Goal: Use online tool/utility: Use online tool/utility

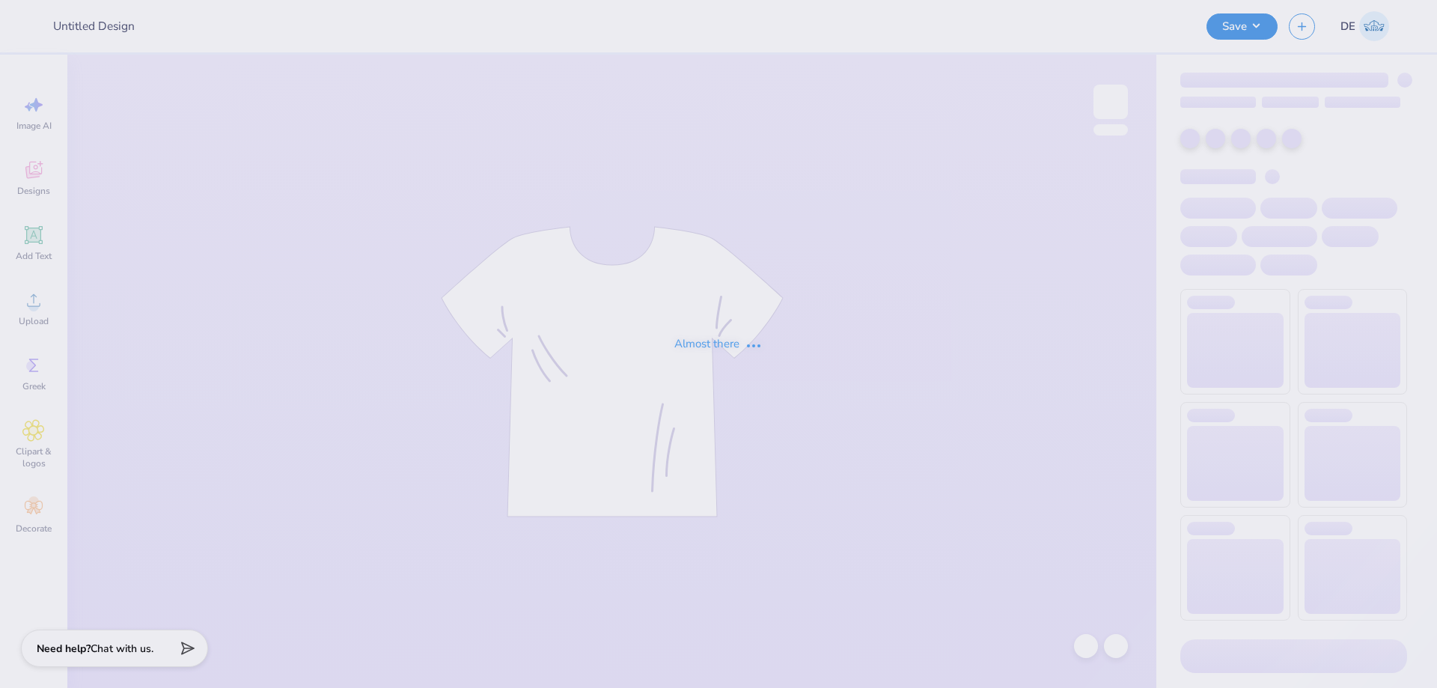
type input "DG Anchorsplash"
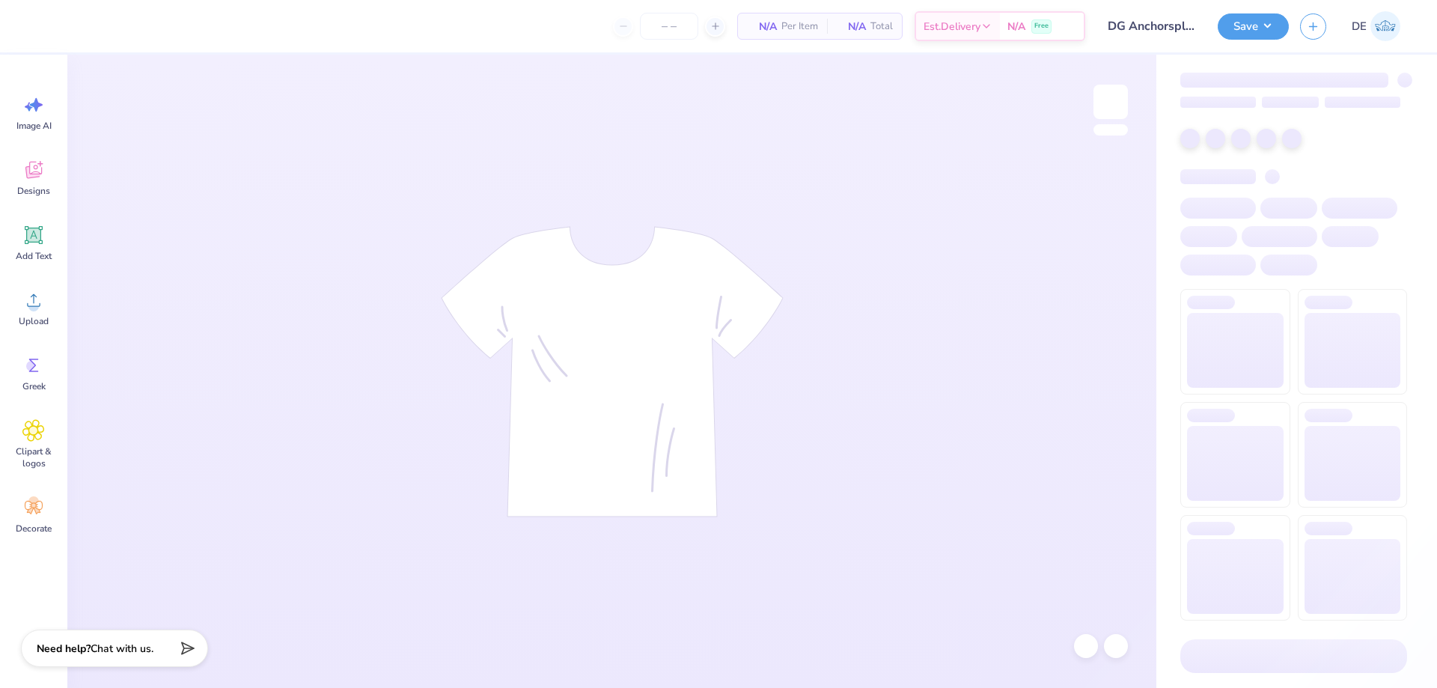
type input "50"
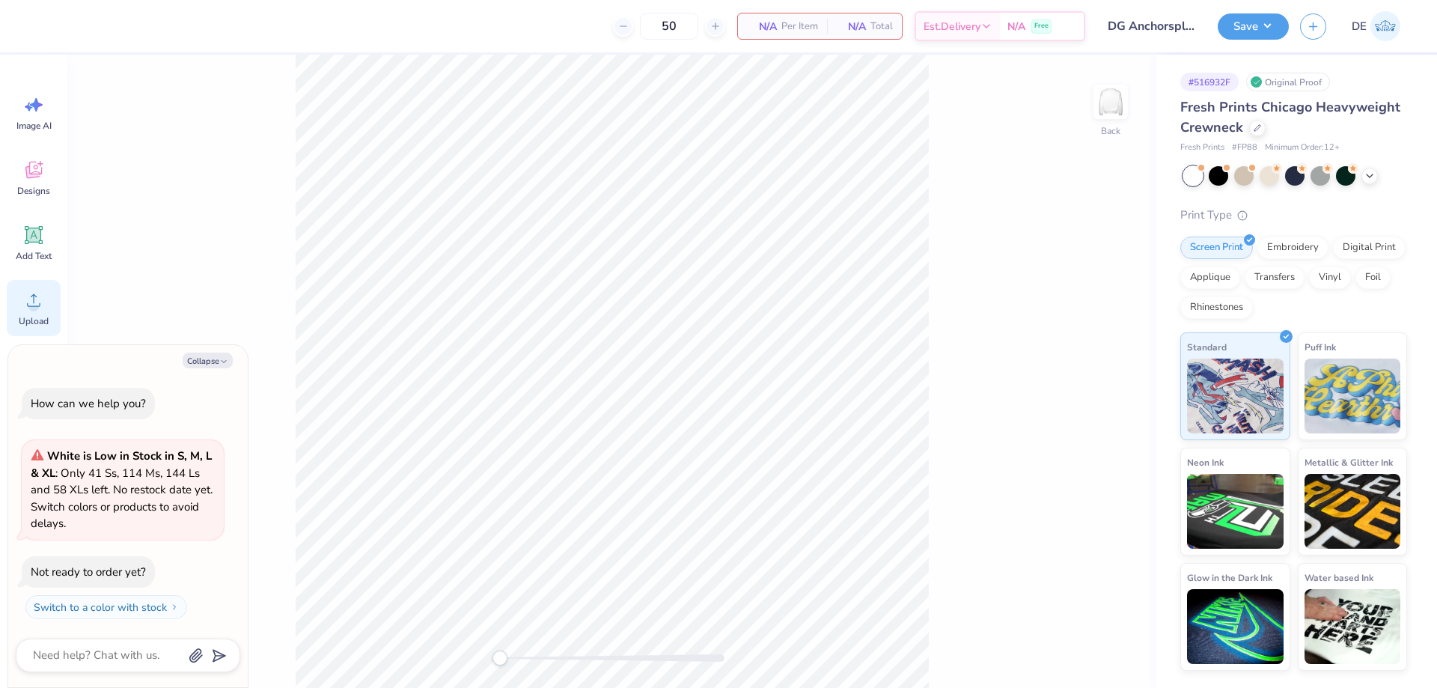
click at [38, 305] on circle at bounding box center [33, 306] width 10 height 10
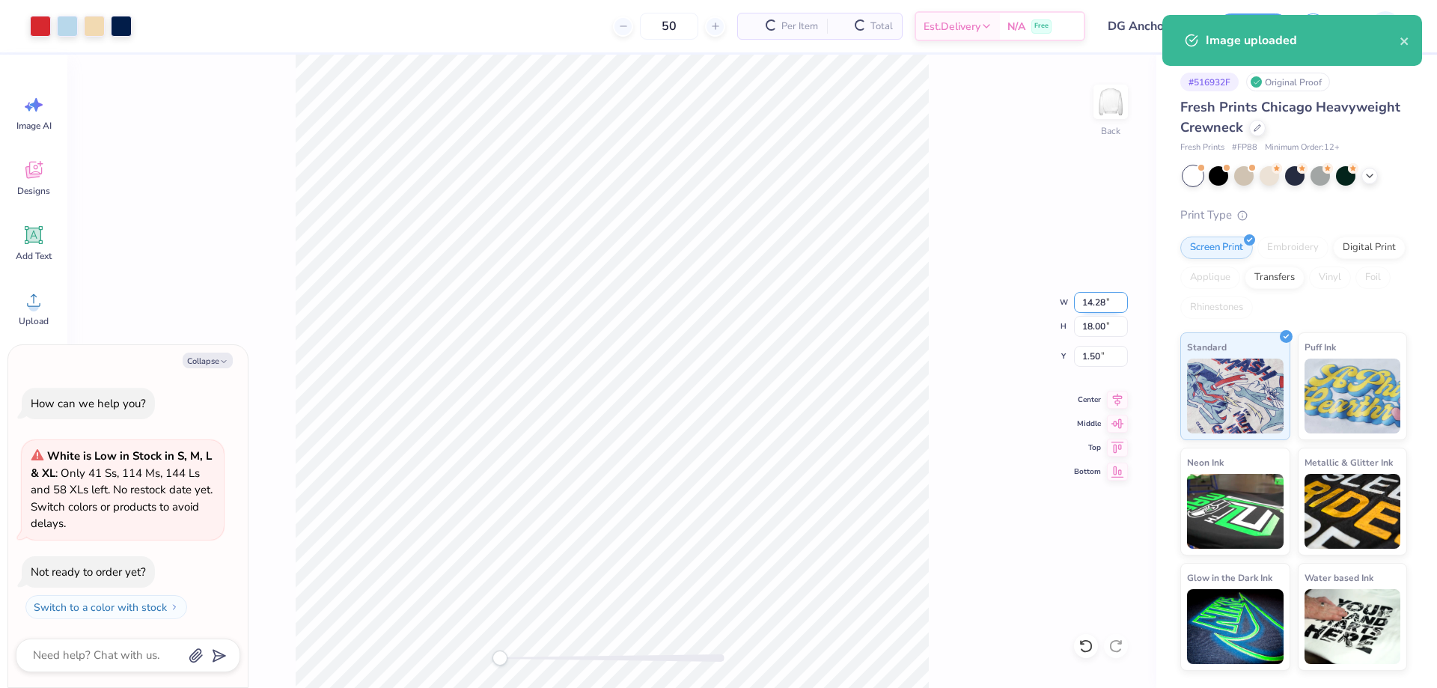
click at [1082, 305] on input "14.28" at bounding box center [1101, 302] width 54 height 21
type textarea "x"
type input "10"
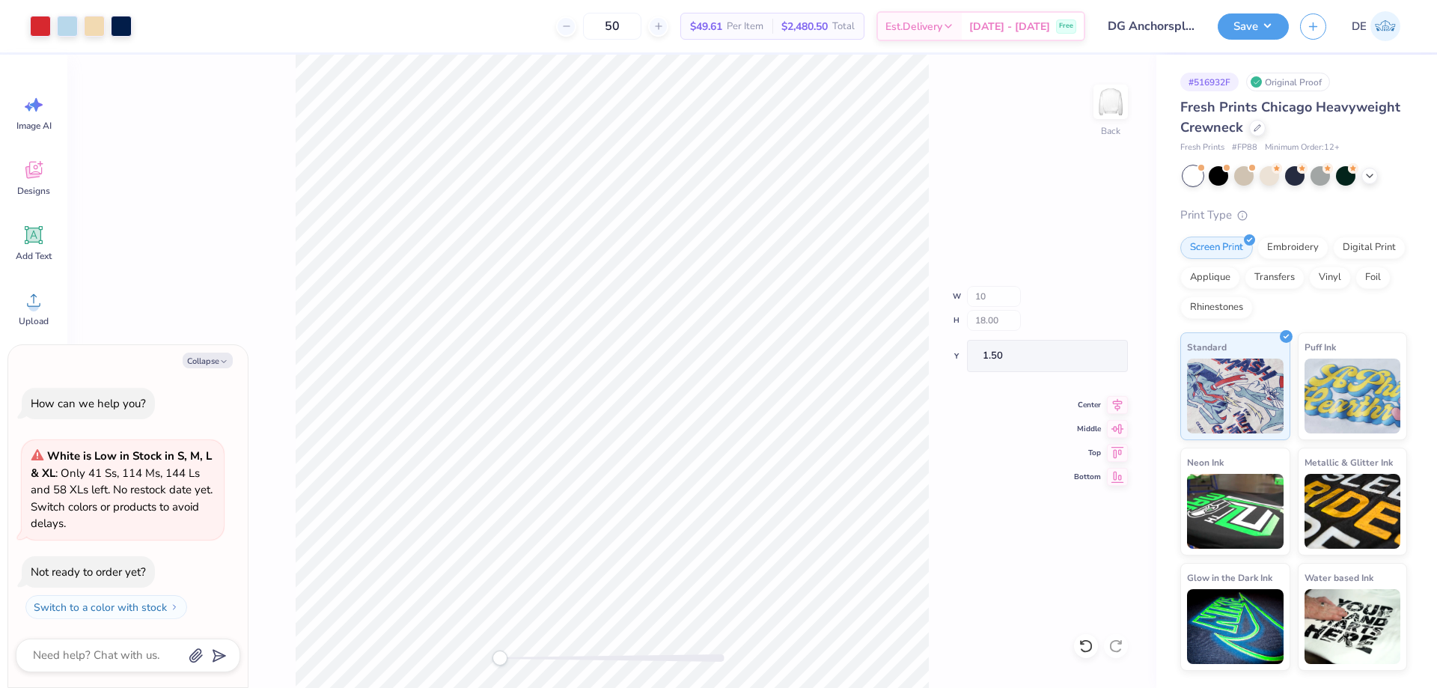
type textarea "x"
type input "7.00"
type input "8.83"
type input "6.09"
type textarea "x"
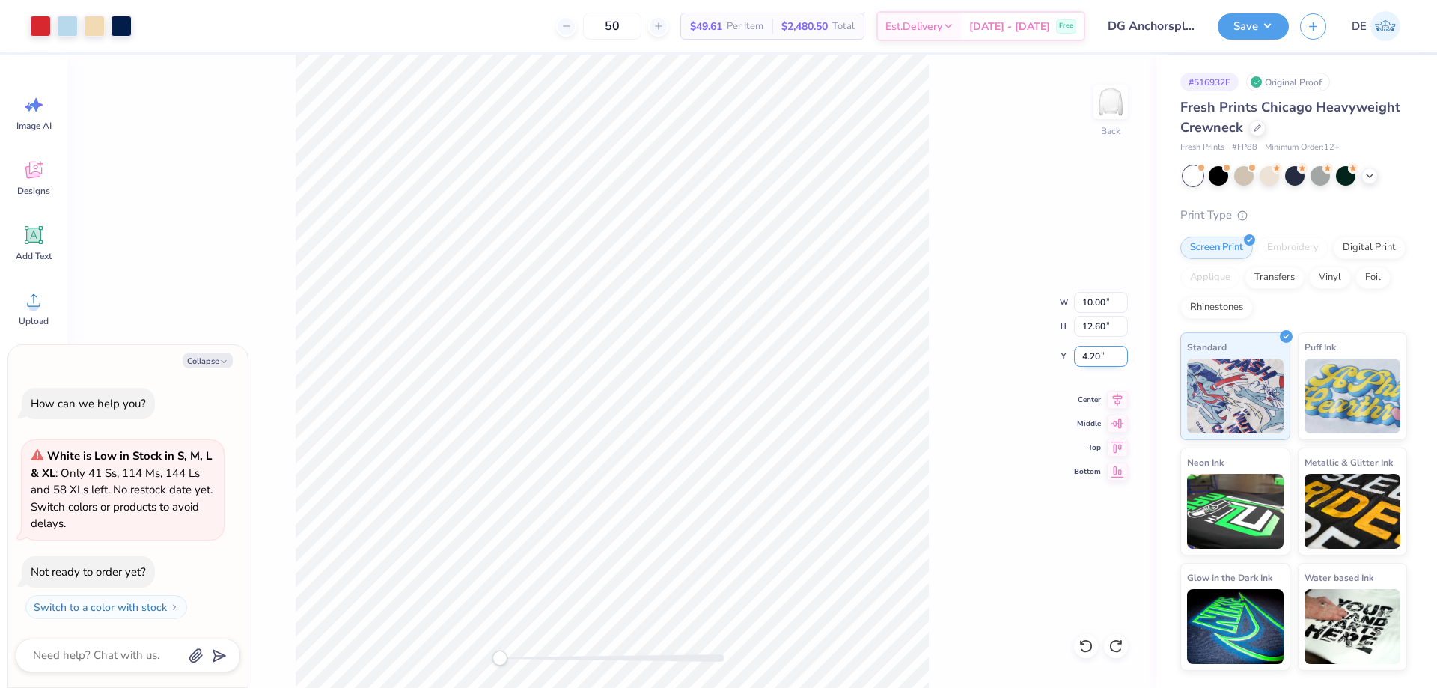
click at [1091, 350] on input "4.20" at bounding box center [1101, 356] width 54 height 21
type input "3"
click at [1239, 20] on button "Save" at bounding box center [1253, 24] width 71 height 26
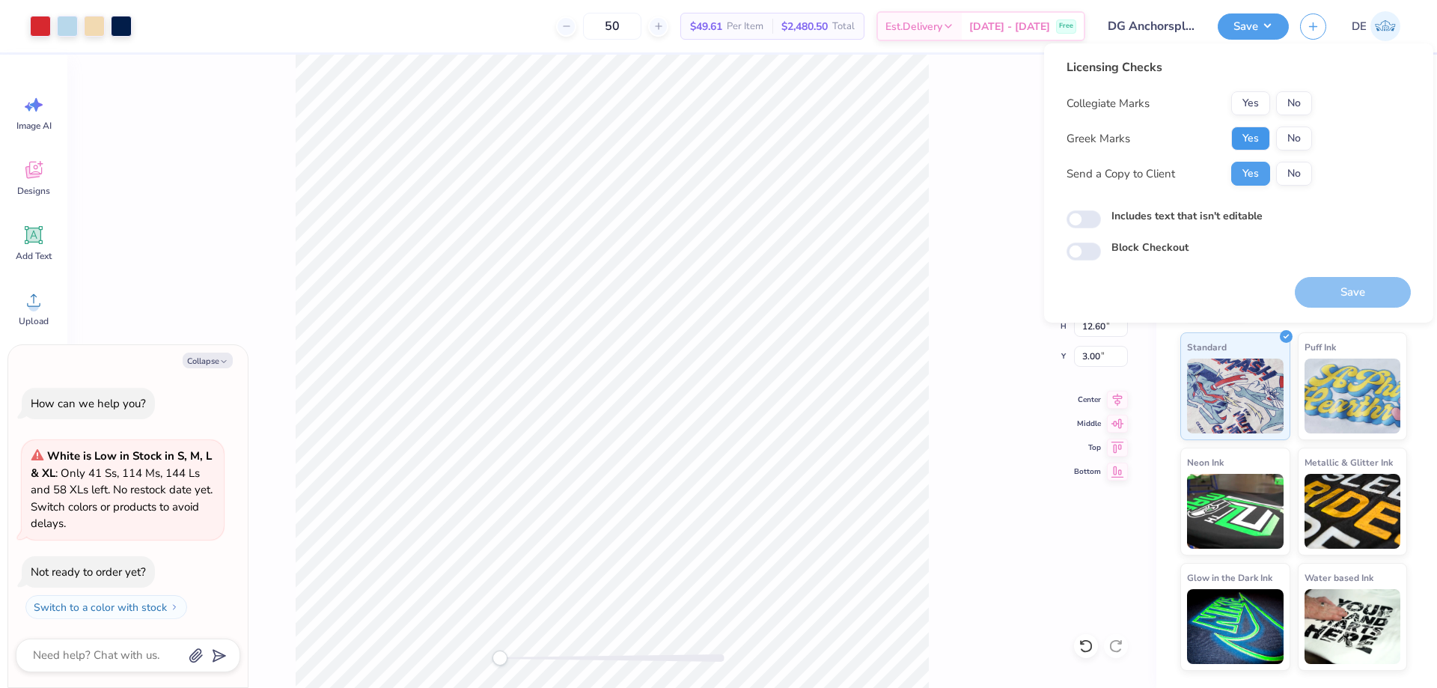
click at [1253, 129] on button "Yes" at bounding box center [1250, 139] width 39 height 24
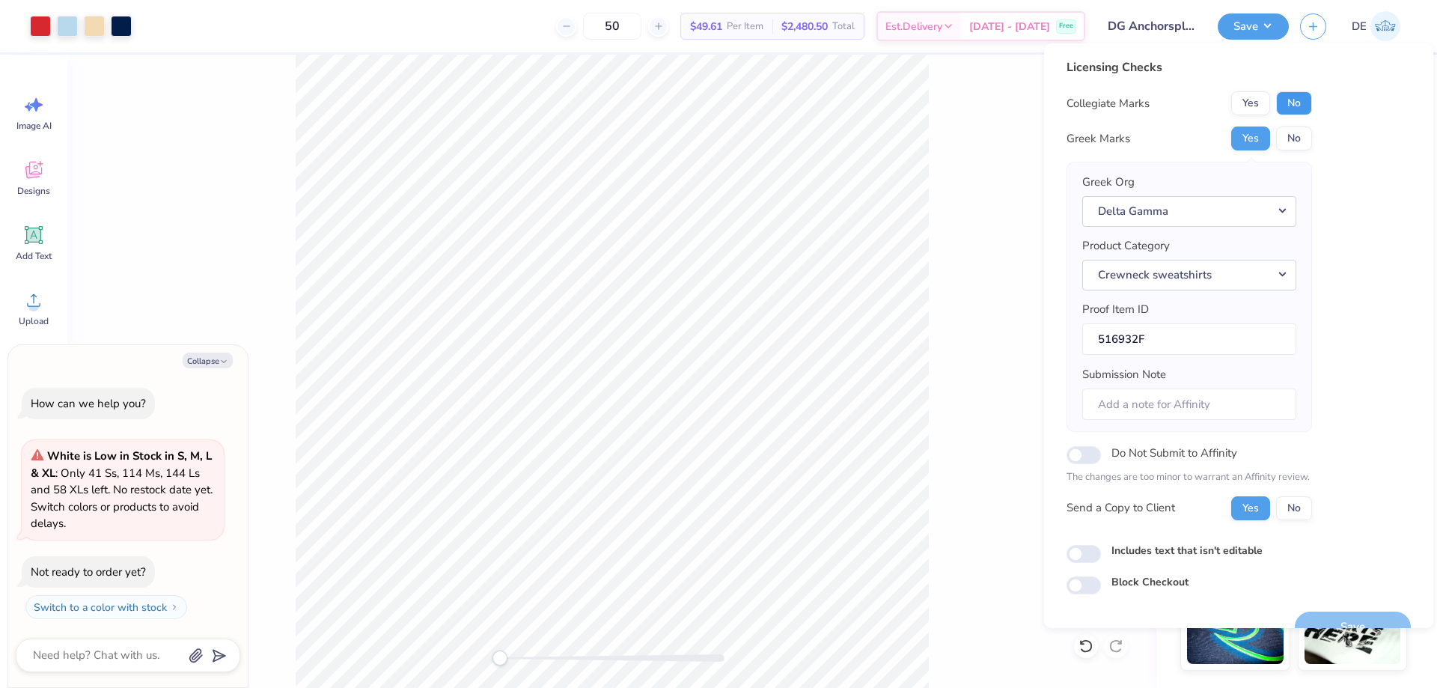
click at [1291, 110] on button "No" at bounding box center [1294, 103] width 36 height 24
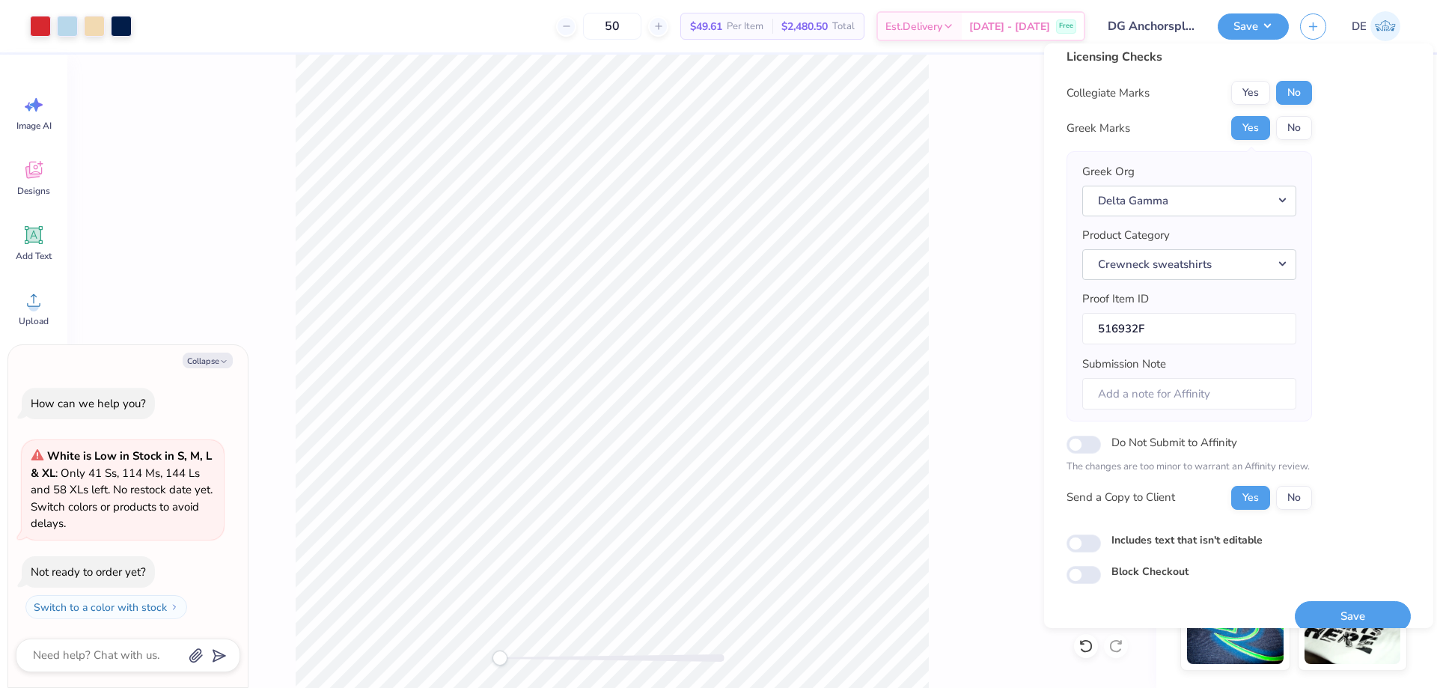
scroll to position [28, 0]
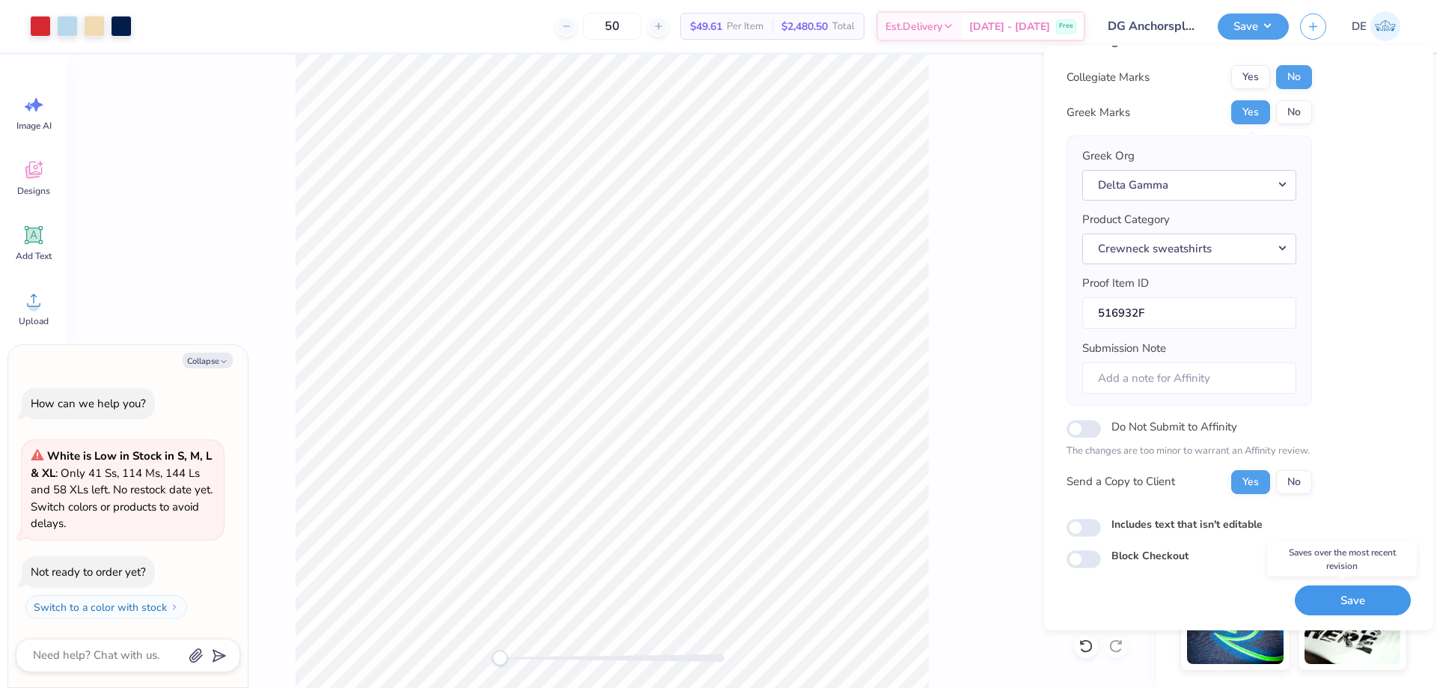
click at [1307, 591] on button "Save" at bounding box center [1353, 600] width 116 height 31
type textarea "x"
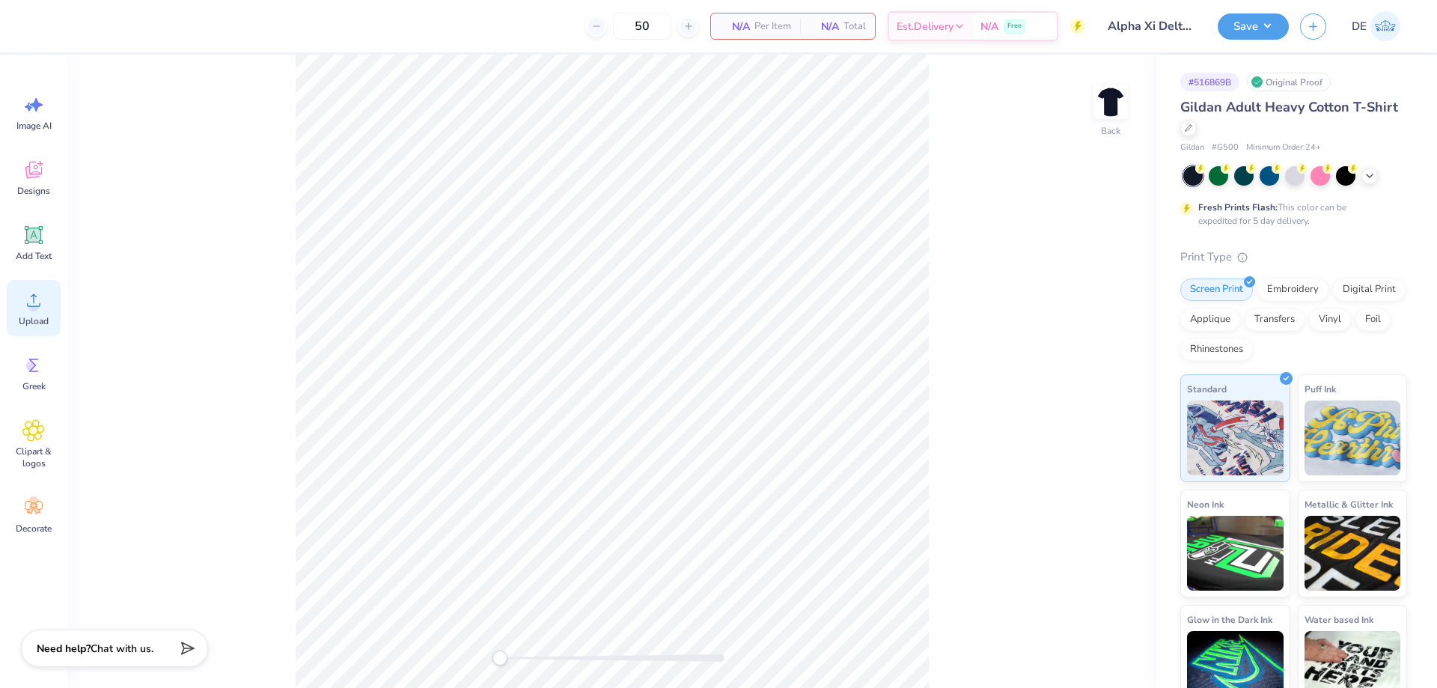
click at [31, 321] on span "Upload" at bounding box center [34, 321] width 30 height 12
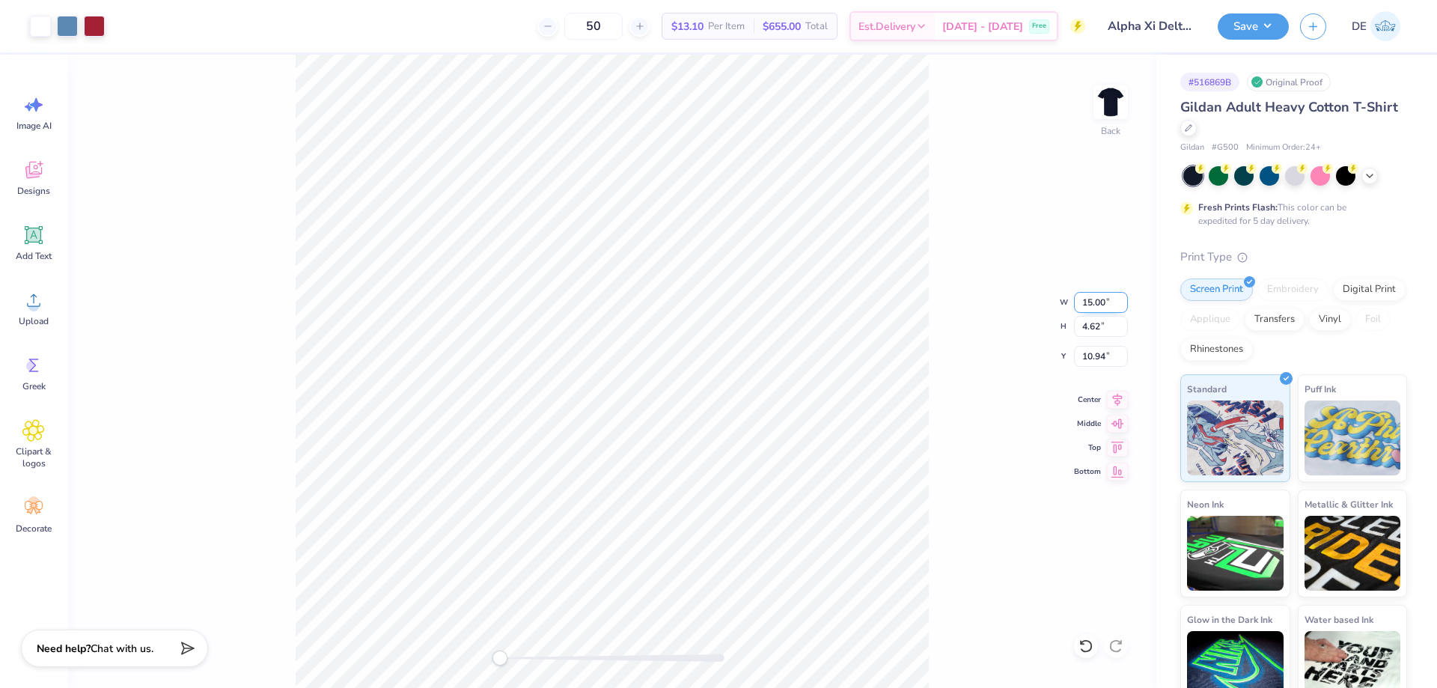
click at [1098, 305] on input "15.00" at bounding box center [1101, 302] width 54 height 21
type input "0.82"
type input "0.25"
type input "13.12"
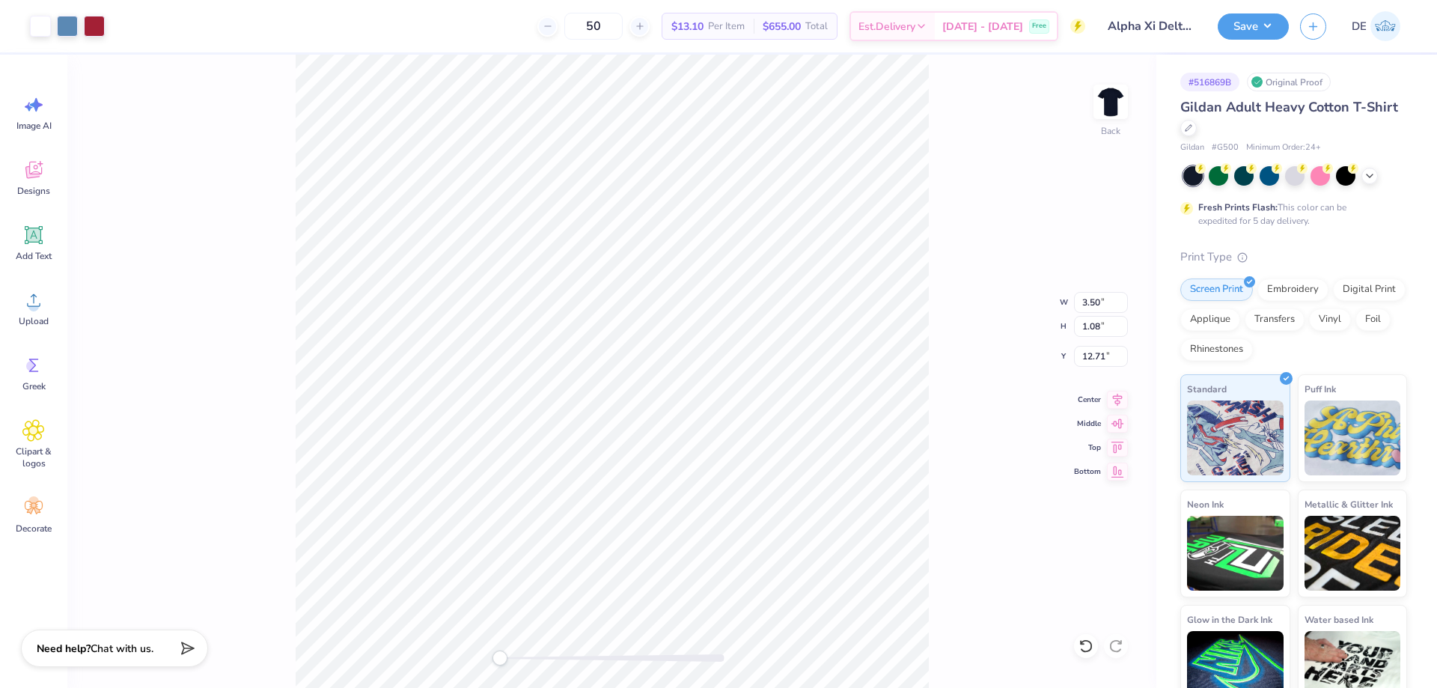
click at [1012, 361] on div "Back W 3.50 3.50 " H 1.08 1.08 " Y 12.71 12.71 " Center Middle Top Bottom" at bounding box center [611, 371] width 1089 height 633
click at [1108, 112] on img at bounding box center [1111, 102] width 60 height 60
click at [29, 312] on div "Upload" at bounding box center [34, 308] width 54 height 56
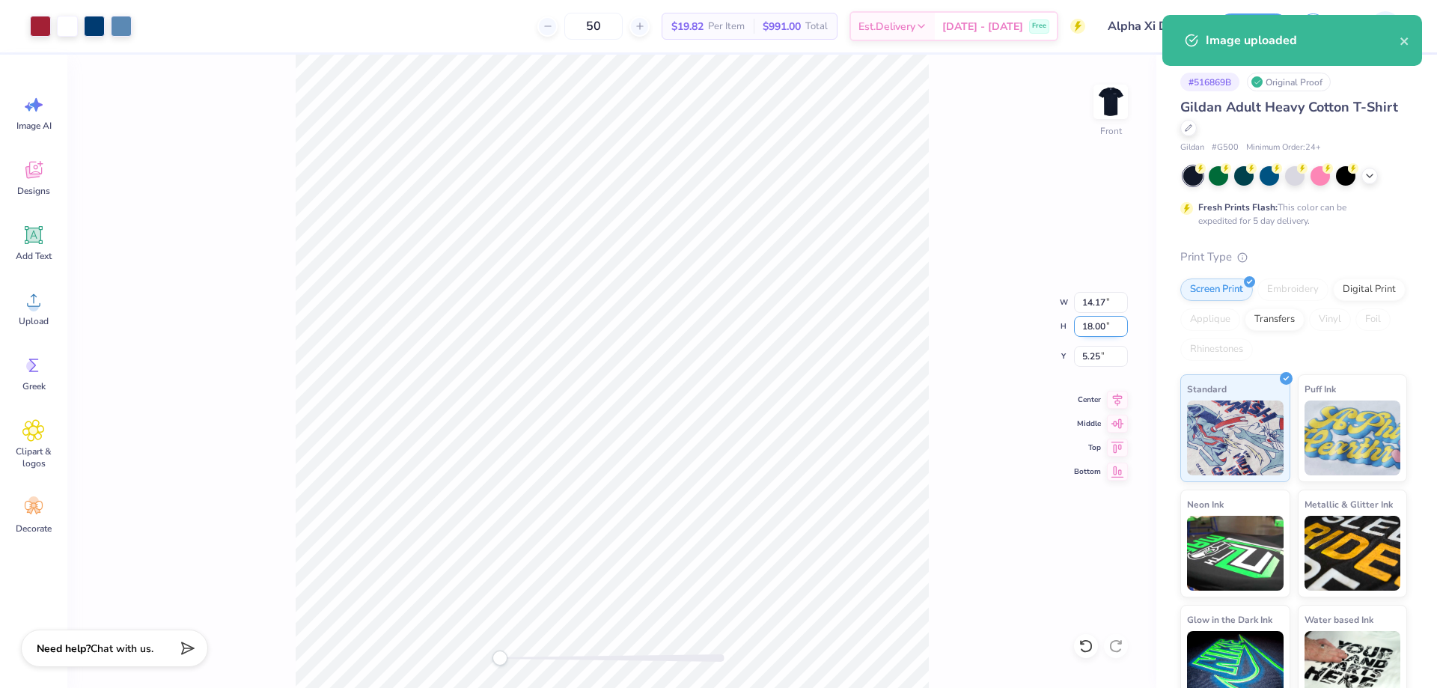
click at [1087, 323] on input "18.00" at bounding box center [1101, 326] width 54 height 21
type input "15"
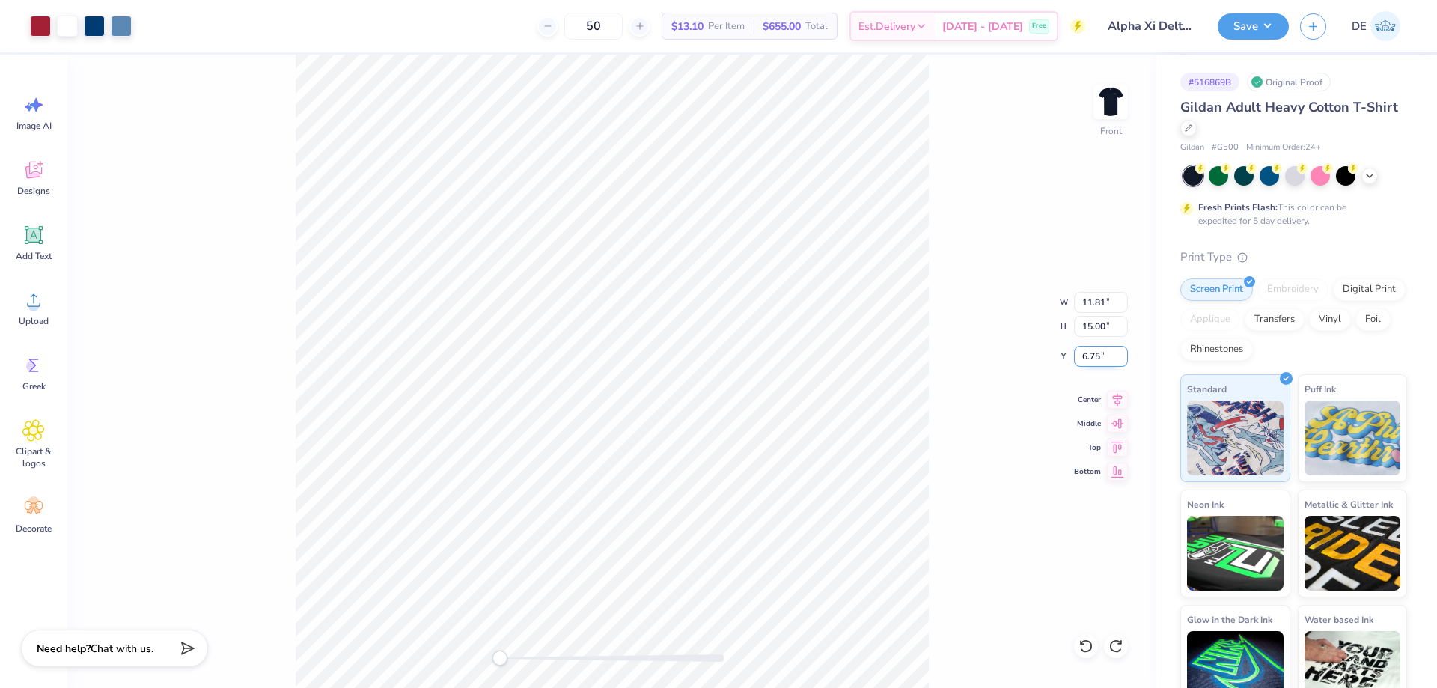
click at [1095, 362] on input "6.75" at bounding box center [1101, 356] width 54 height 21
type input "3"
click at [1232, 31] on button "Save" at bounding box center [1253, 24] width 71 height 26
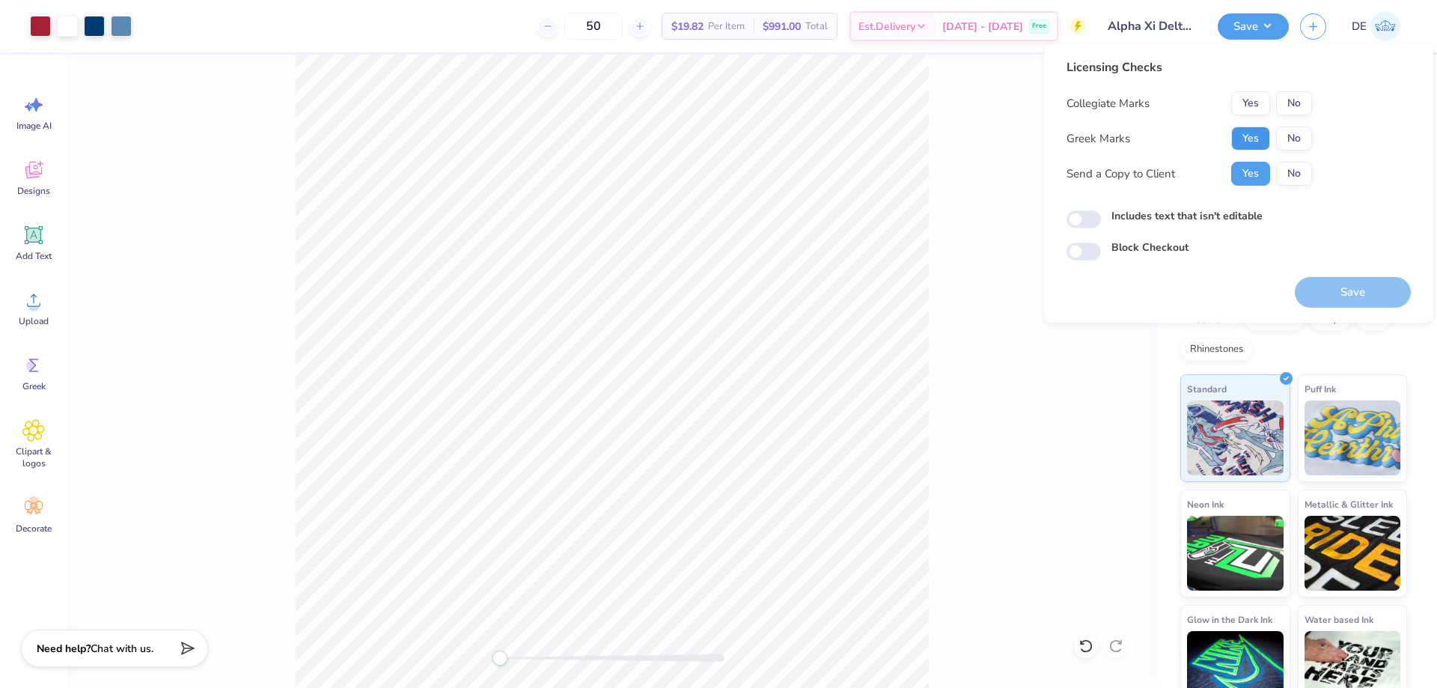
click at [1246, 132] on button "Yes" at bounding box center [1250, 139] width 39 height 24
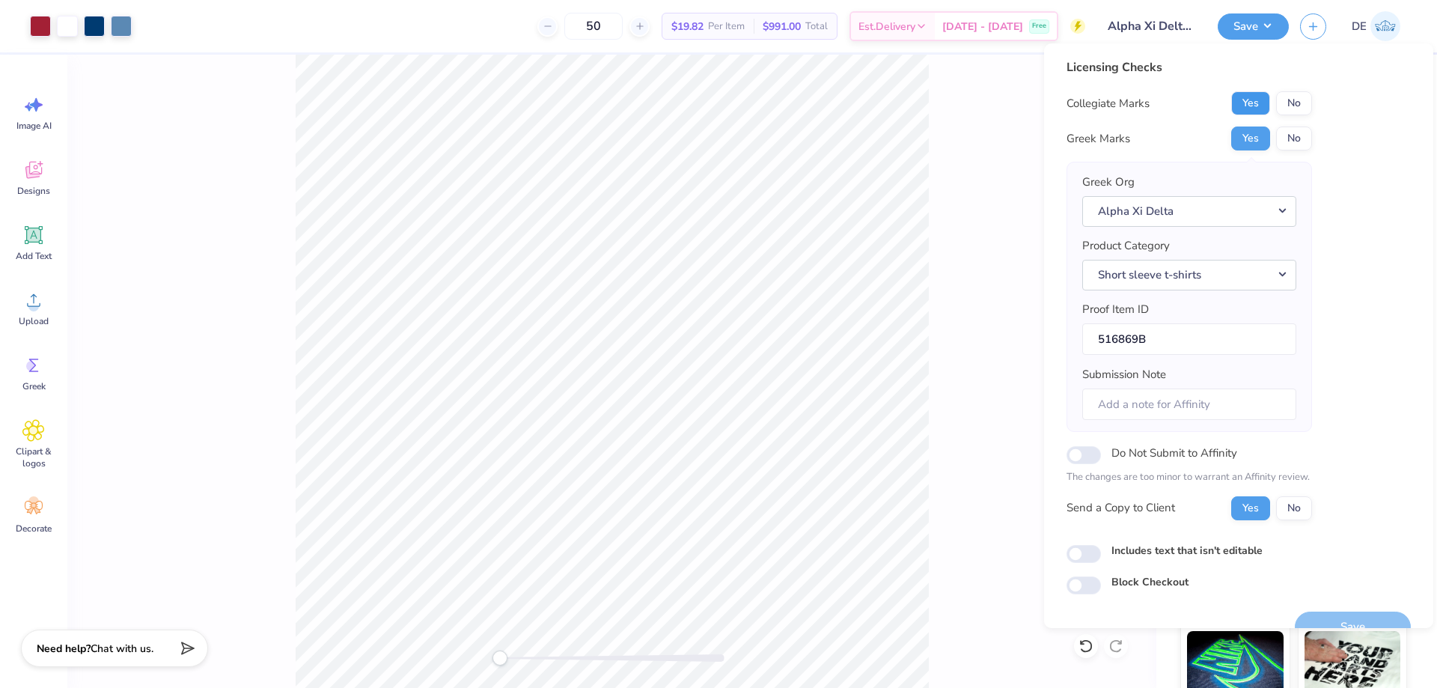
click at [1246, 97] on button "Yes" at bounding box center [1250, 103] width 39 height 24
click at [1346, 622] on button "Save" at bounding box center [1353, 627] width 116 height 31
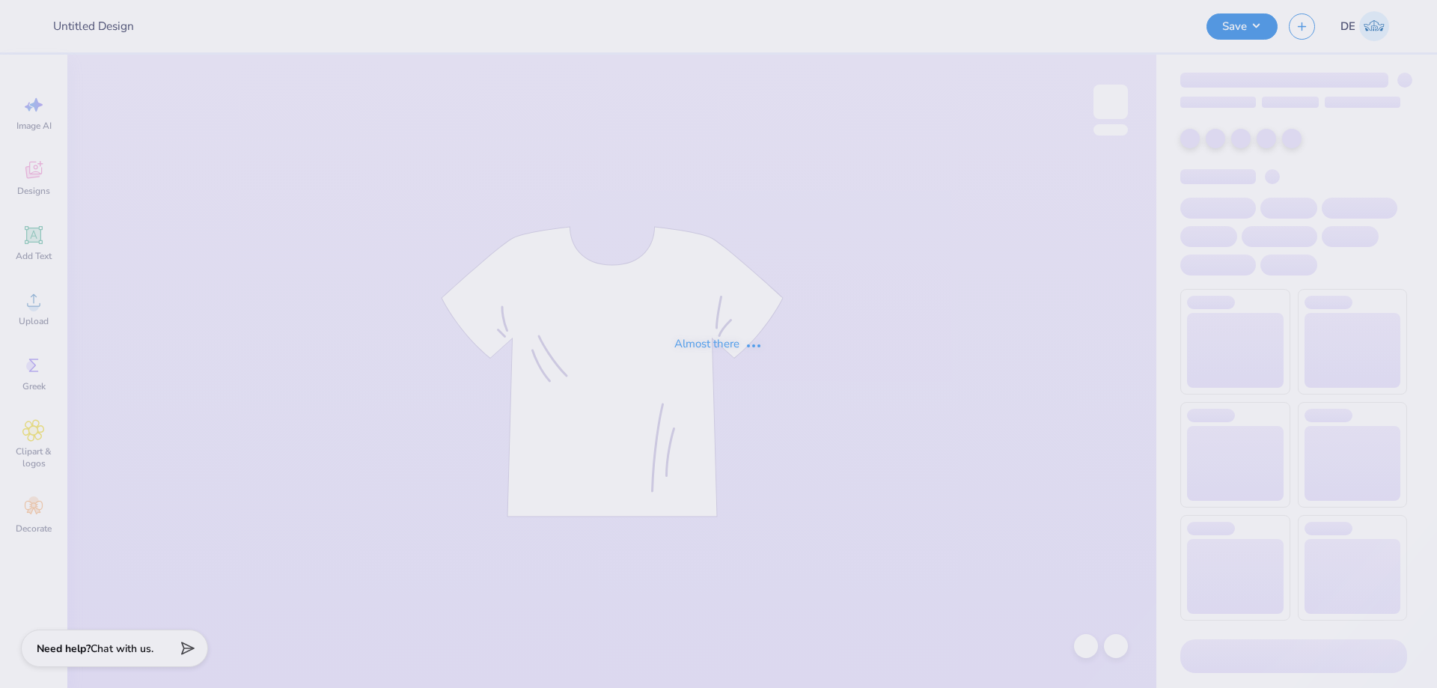
type input "Gphi Fam Weekend Horse Tee"
type input "KD Shamrock shirt 2025 - version 2"
